Goal: Task Accomplishment & Management: Manage account settings

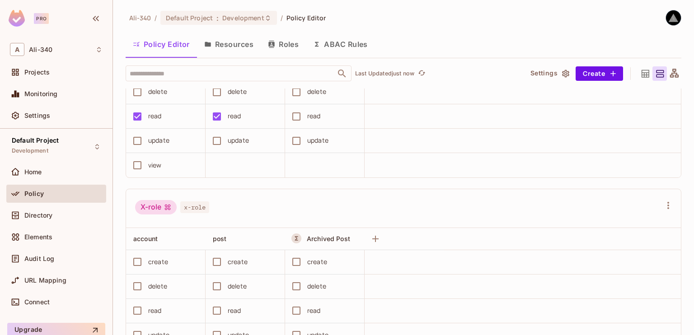
scroll to position [735, 0]
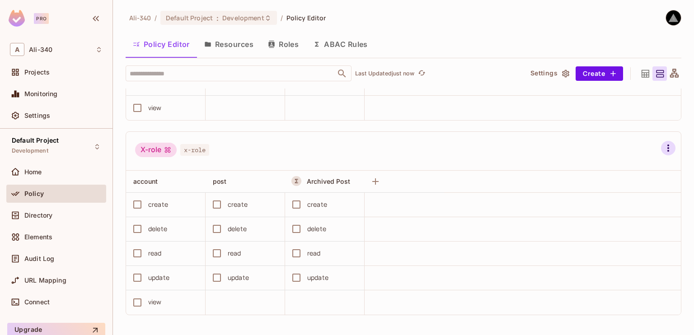
click at [663, 150] on icon "button" at bounding box center [668, 148] width 11 height 11
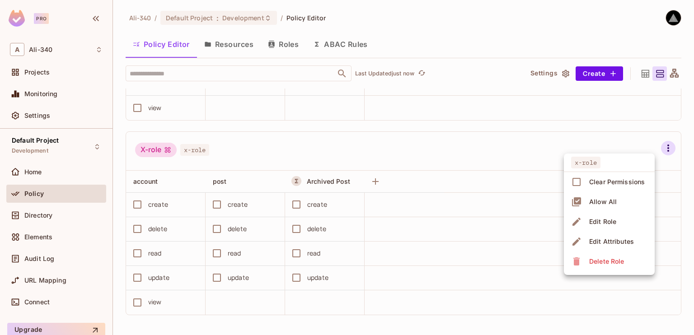
click at [580, 258] on icon at bounding box center [576, 261] width 11 height 11
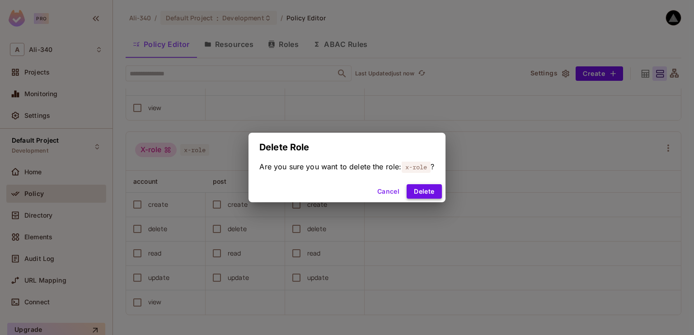
click at [419, 192] on button "Delete" at bounding box center [424, 191] width 35 height 14
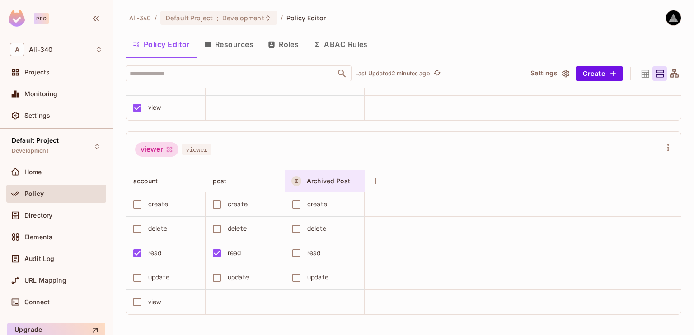
scroll to position [0, 0]
click at [320, 178] on span "Archived Post" at bounding box center [328, 181] width 43 height 8
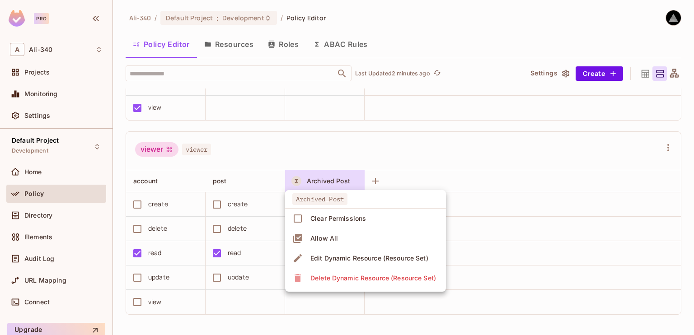
click at [302, 201] on span "Archived_Post" at bounding box center [319, 199] width 55 height 12
click at [236, 182] on div at bounding box center [347, 167] width 694 height 335
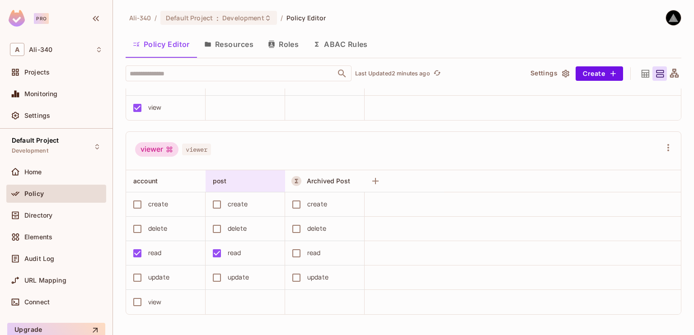
click at [226, 180] on span "post" at bounding box center [220, 181] width 14 height 8
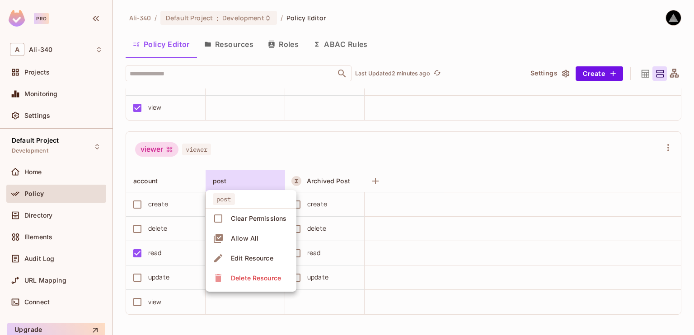
click at [304, 180] on div at bounding box center [347, 167] width 694 height 335
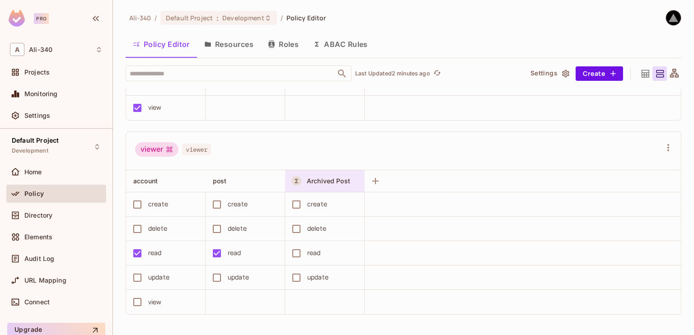
click at [345, 170] on div "Archived Post" at bounding box center [325, 181] width 80 height 22
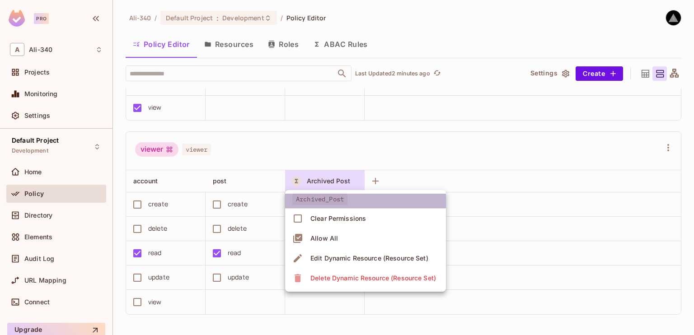
click at [315, 197] on span "Archived_Post" at bounding box center [319, 199] width 55 height 12
drag, startPoint x: 315, startPoint y: 197, endPoint x: 328, endPoint y: 199, distance: 12.3
click at [328, 199] on span "Archived_Post" at bounding box center [319, 199] width 55 height 12
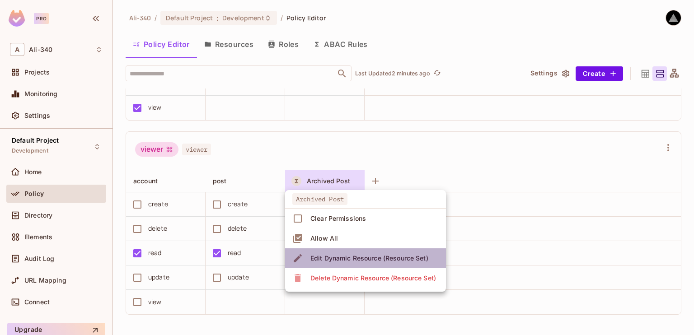
click at [356, 262] on div "Edit Dynamic Resource (Resource Set)" at bounding box center [369, 258] width 118 height 9
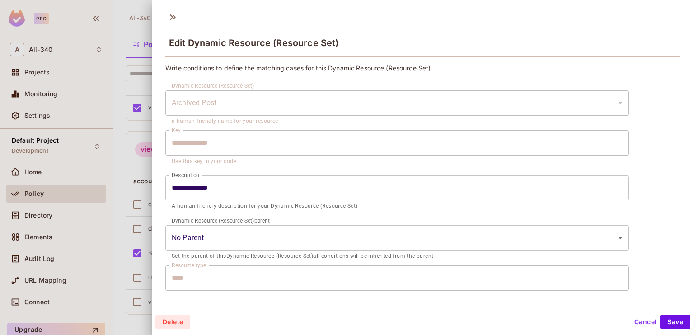
drag, startPoint x: 251, startPoint y: 112, endPoint x: 189, endPoint y: 119, distance: 62.8
click at [192, 104] on div "Archived Post" at bounding box center [397, 102] width 464 height 25
click at [117, 33] on div at bounding box center [347, 167] width 694 height 335
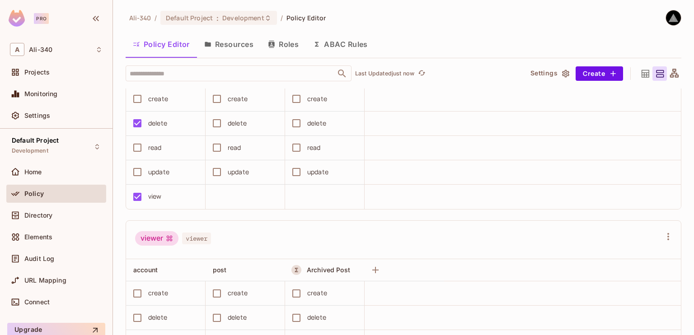
scroll to position [541, 0]
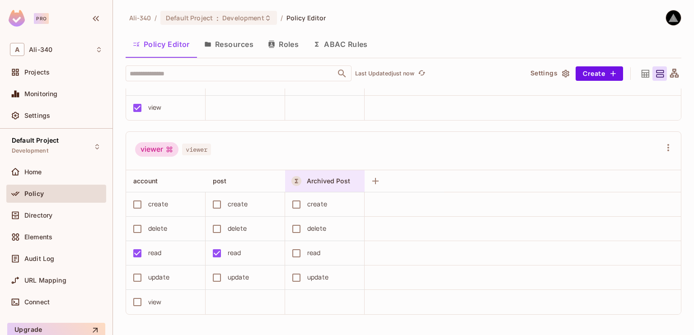
click at [314, 180] on span "Archived Post" at bounding box center [328, 181] width 43 height 8
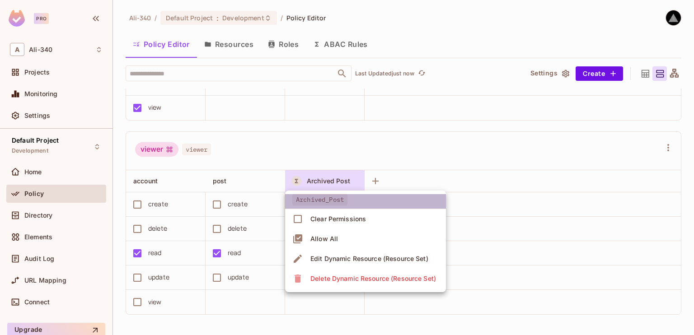
drag, startPoint x: 291, startPoint y: 200, endPoint x: 365, endPoint y: 203, distance: 74.6
click at [365, 203] on li "Archived_Post" at bounding box center [365, 201] width 161 height 15
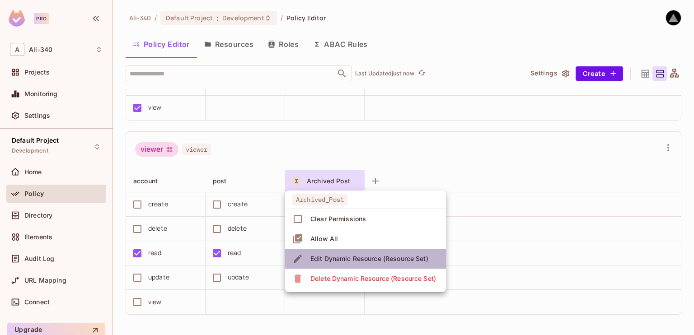
click at [343, 258] on div "Edit Dynamic Resource (Resource Set)" at bounding box center [369, 258] width 118 height 9
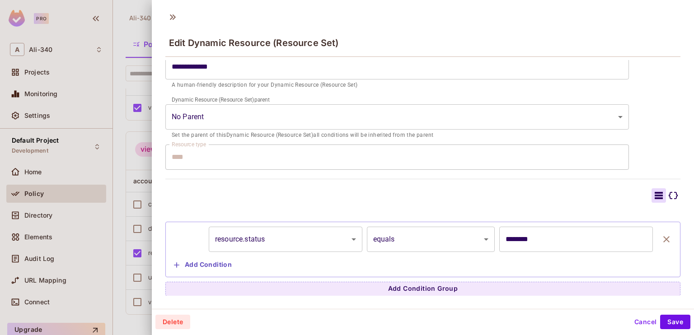
scroll to position [1, 0]
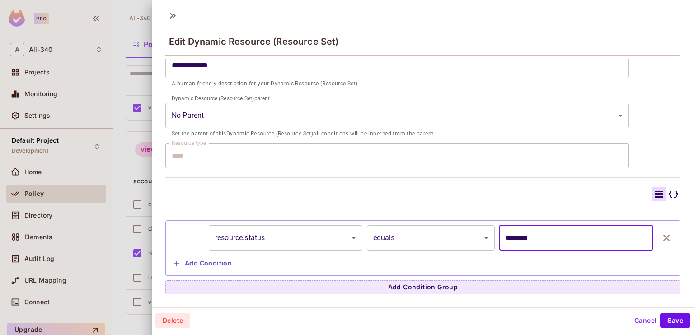
drag, startPoint x: 557, startPoint y: 242, endPoint x: 463, endPoint y: 234, distance: 94.3
click at [463, 234] on div "**********" at bounding box center [422, 237] width 505 height 25
click at [632, 323] on button "Cancel" at bounding box center [645, 321] width 29 height 14
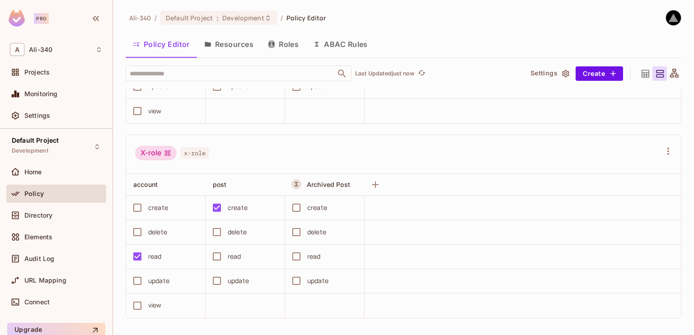
scroll to position [735, 0]
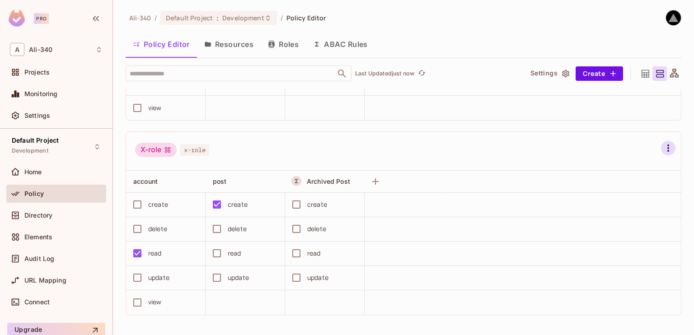
click at [663, 147] on icon "button" at bounding box center [668, 148] width 11 height 11
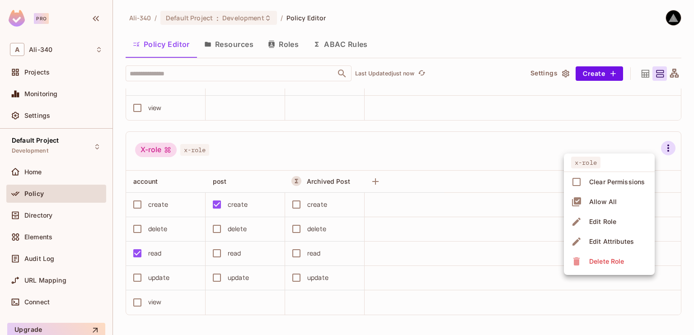
click at [591, 261] on div "Delete Role" at bounding box center [606, 261] width 35 height 9
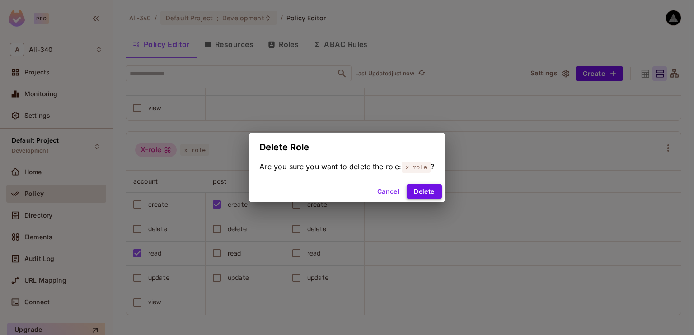
click at [439, 193] on button "Delete" at bounding box center [424, 191] width 35 height 14
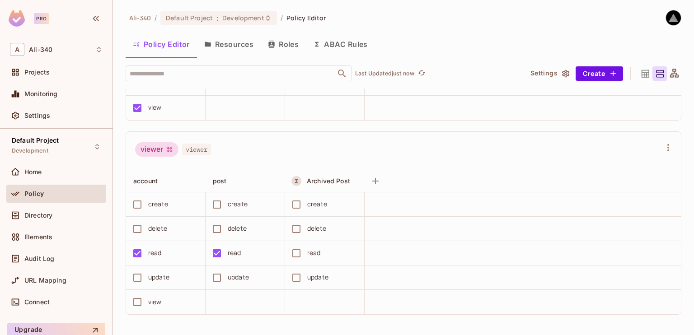
scroll to position [0, 0]
click at [45, 222] on div "Directory" at bounding box center [56, 215] width 100 height 18
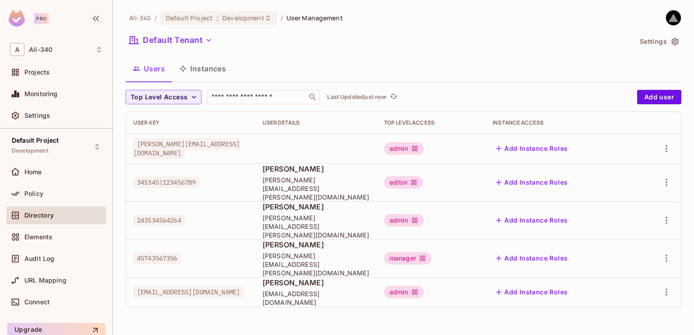
click at [440, 48] on div "Default Tenant" at bounding box center [379, 41] width 506 height 17
drag, startPoint x: 440, startPoint y: 48, endPoint x: 376, endPoint y: 48, distance: 64.2
click at [376, 48] on div "Default Tenant" at bounding box center [379, 41] width 506 height 17
click at [397, 52] on div "[PERSON_NAME]-340 / Default Project : Development / User Management Default Ten…" at bounding box center [404, 162] width 556 height 305
drag, startPoint x: 397, startPoint y: 52, endPoint x: 361, endPoint y: 52, distance: 35.2
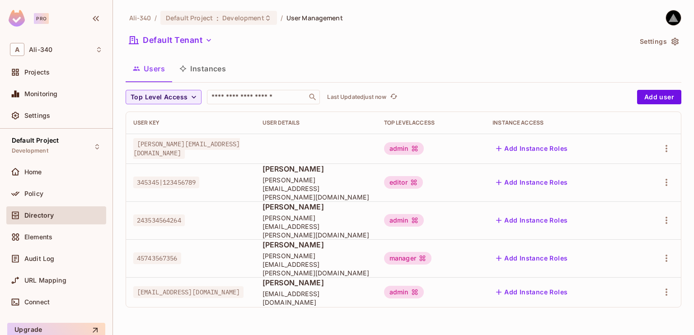
click at [361, 52] on div "[PERSON_NAME]-340 / Default Project : Development / User Management Default Ten…" at bounding box center [404, 162] width 556 height 305
click at [46, 194] on div "Policy" at bounding box center [63, 193] width 78 height 7
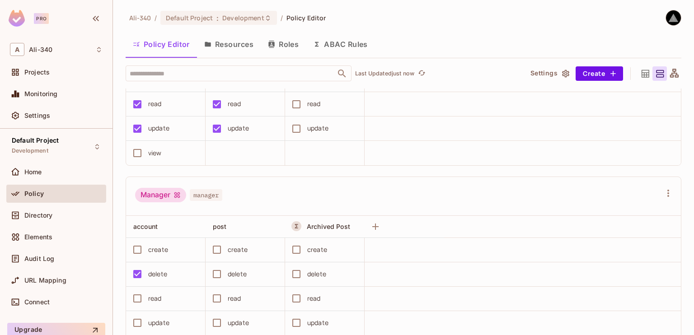
scroll to position [316, 0]
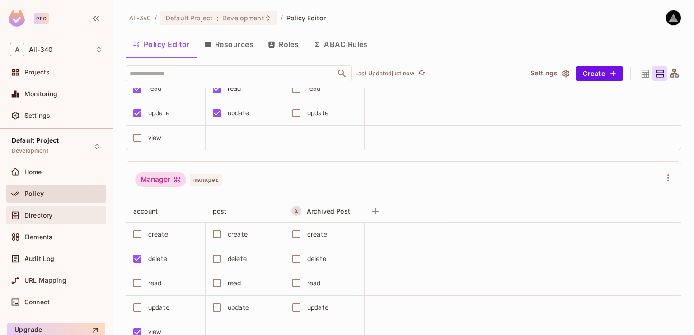
click at [32, 211] on div "Directory" at bounding box center [56, 215] width 93 height 11
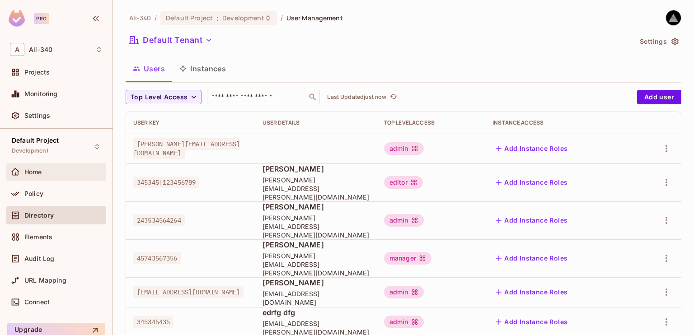
click at [34, 164] on div "Home" at bounding box center [56, 172] width 100 height 18
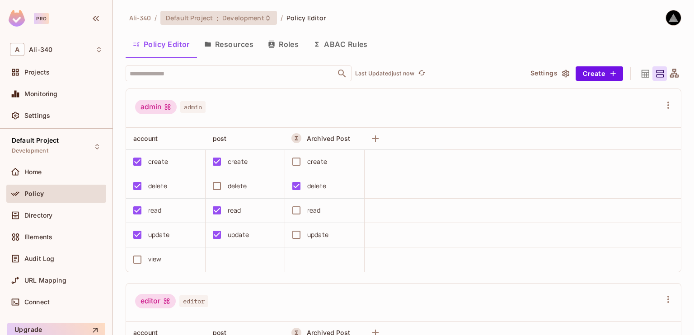
click at [241, 19] on span "Development" at bounding box center [243, 18] width 42 height 9
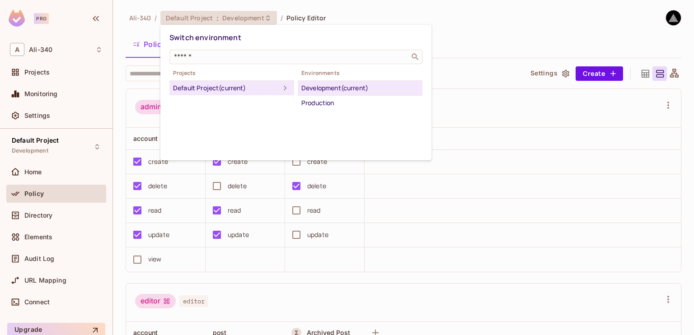
click at [241, 19] on div at bounding box center [347, 167] width 694 height 335
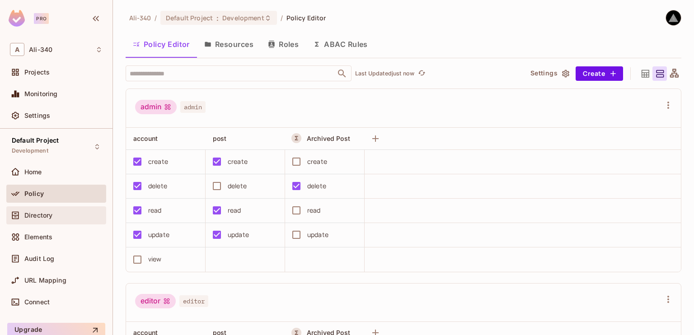
click at [54, 212] on div "Directory" at bounding box center [63, 215] width 78 height 7
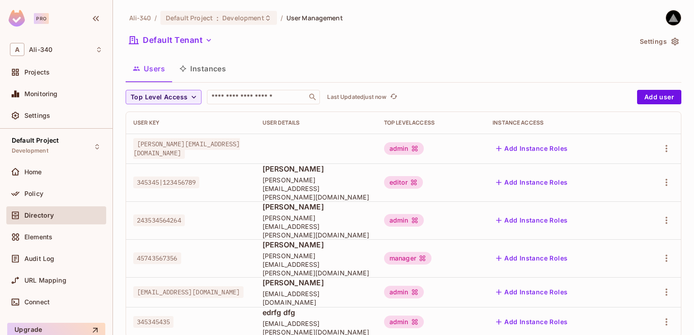
click at [188, 29] on div "Ali-340 / Default Project : Development / User Management Default Tenant Settin…" at bounding box center [404, 177] width 556 height 335
click at [188, 36] on button "Default Tenant" at bounding box center [171, 40] width 90 height 14
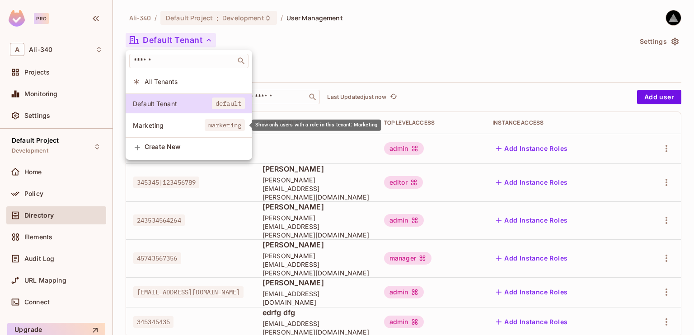
click at [173, 124] on span "Marketing" at bounding box center [169, 125] width 72 height 9
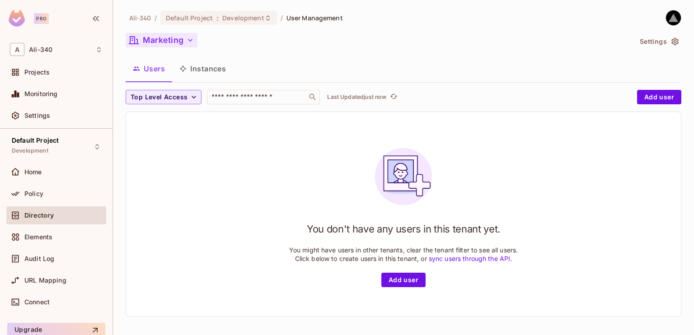
click at [182, 42] on button "Marketing" at bounding box center [162, 40] width 72 height 14
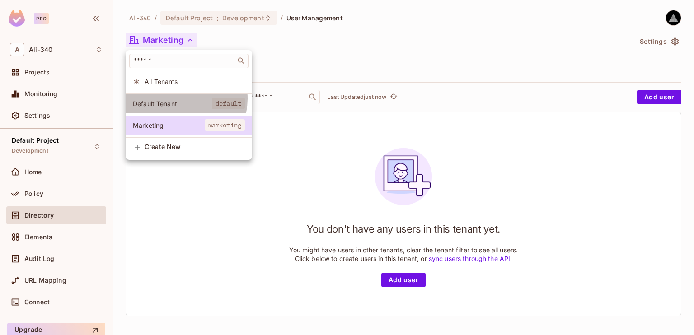
click at [177, 99] on span "Default Tenant" at bounding box center [172, 103] width 79 height 9
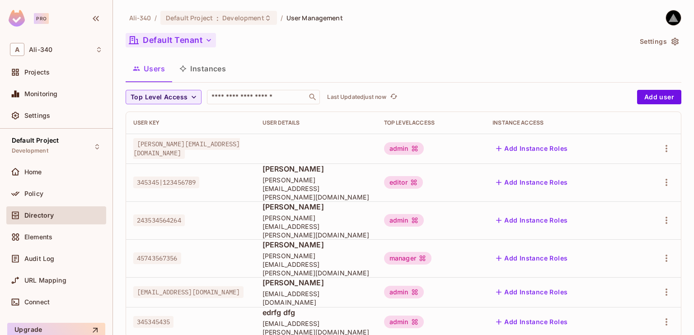
click at [179, 45] on button "Default Tenant" at bounding box center [171, 40] width 90 height 14
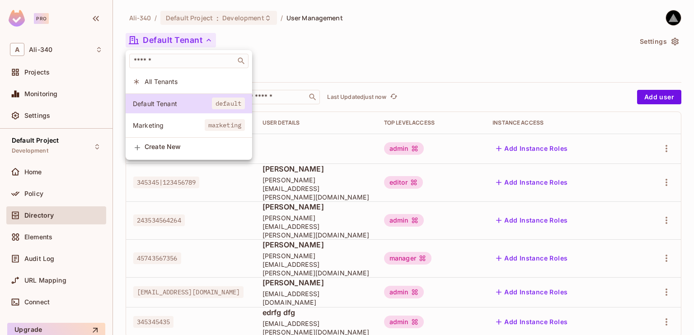
click at [167, 126] on span "Marketing" at bounding box center [169, 125] width 72 height 9
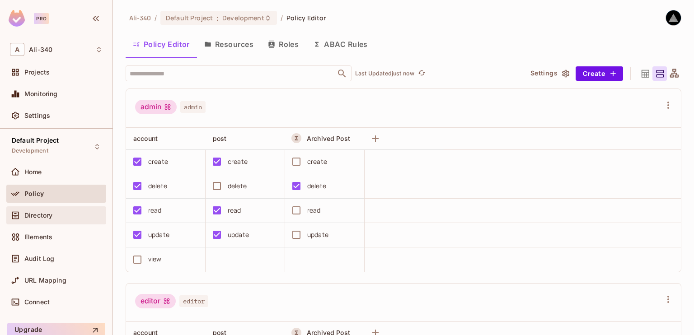
click at [44, 219] on div "Directory" at bounding box center [56, 215] width 93 height 11
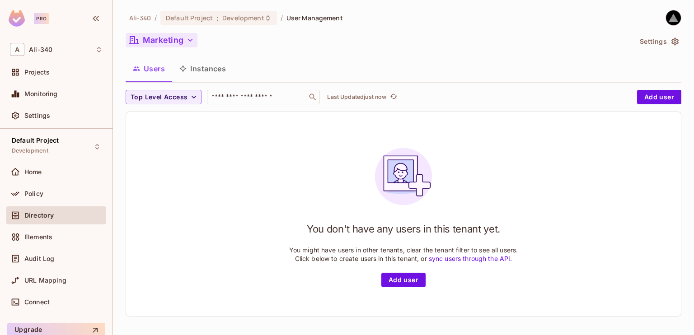
click at [163, 43] on button "Marketing" at bounding box center [162, 40] width 72 height 14
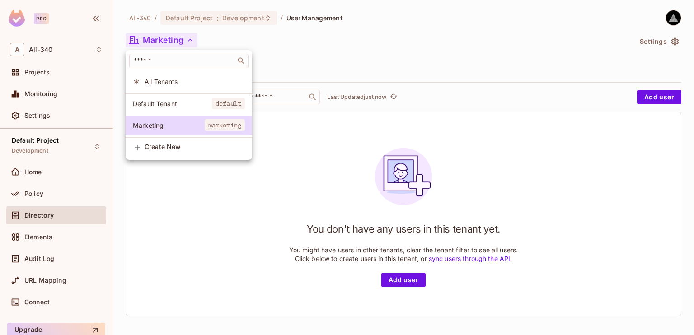
click at [163, 43] on div at bounding box center [347, 167] width 694 height 335
